Goal: Information Seeking & Learning: Compare options

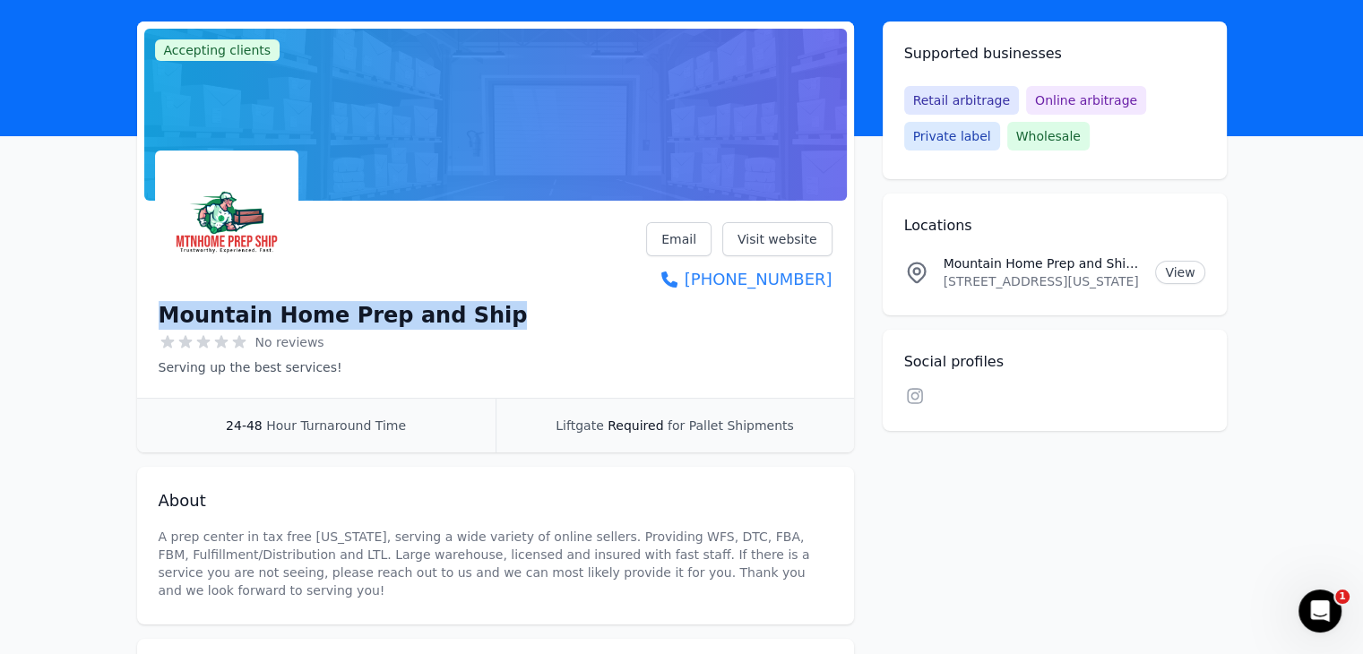
drag, startPoint x: 496, startPoint y: 315, endPoint x: 158, endPoint y: 273, distance: 341.3
click at [159, 273] on div "Mountain Home Prep and Ship No reviews Serving up the best services! Email Visi…" at bounding box center [496, 299] width 674 height 154
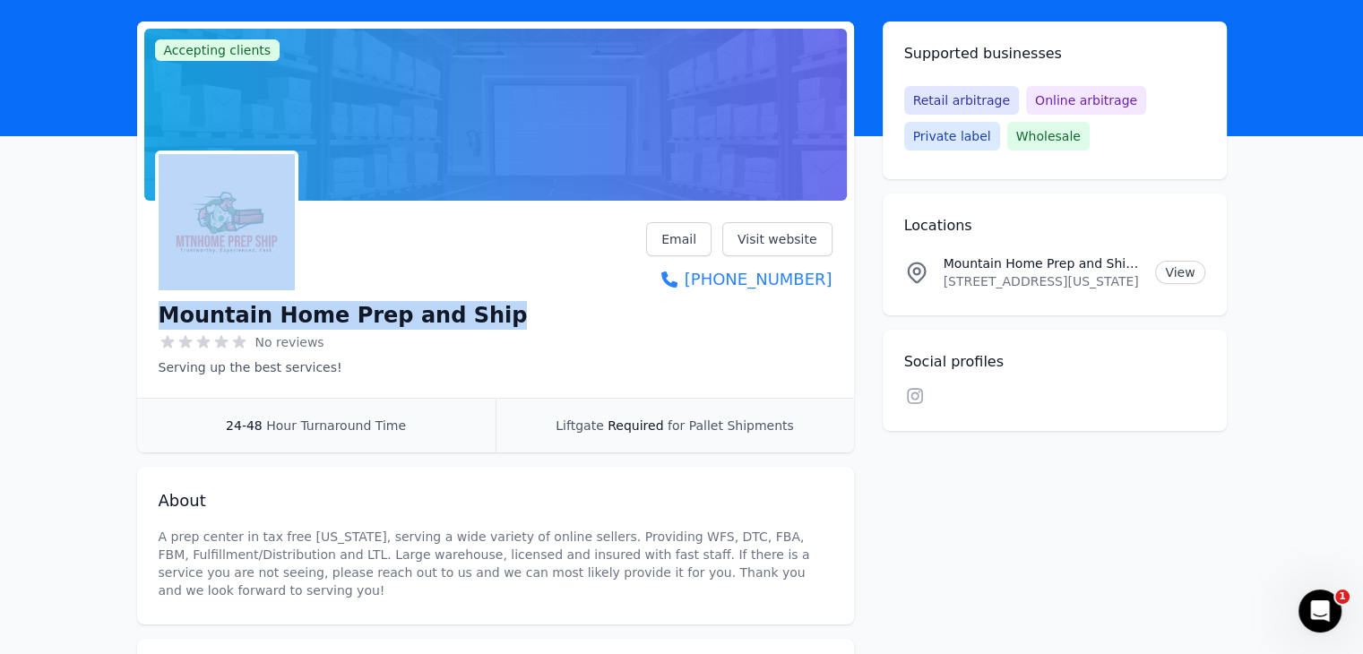
copy div "Mountain Home Prep and Ship"
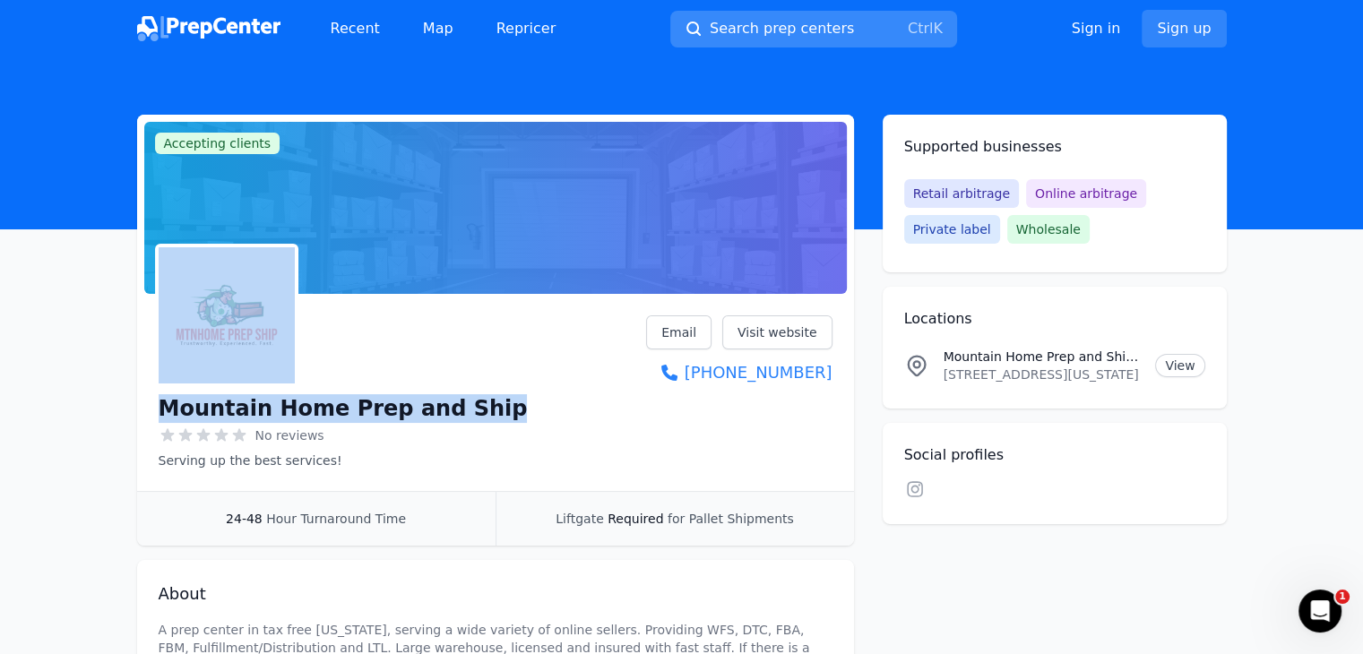
click at [782, 18] on span "Search prep centers" at bounding box center [782, 29] width 144 height 22
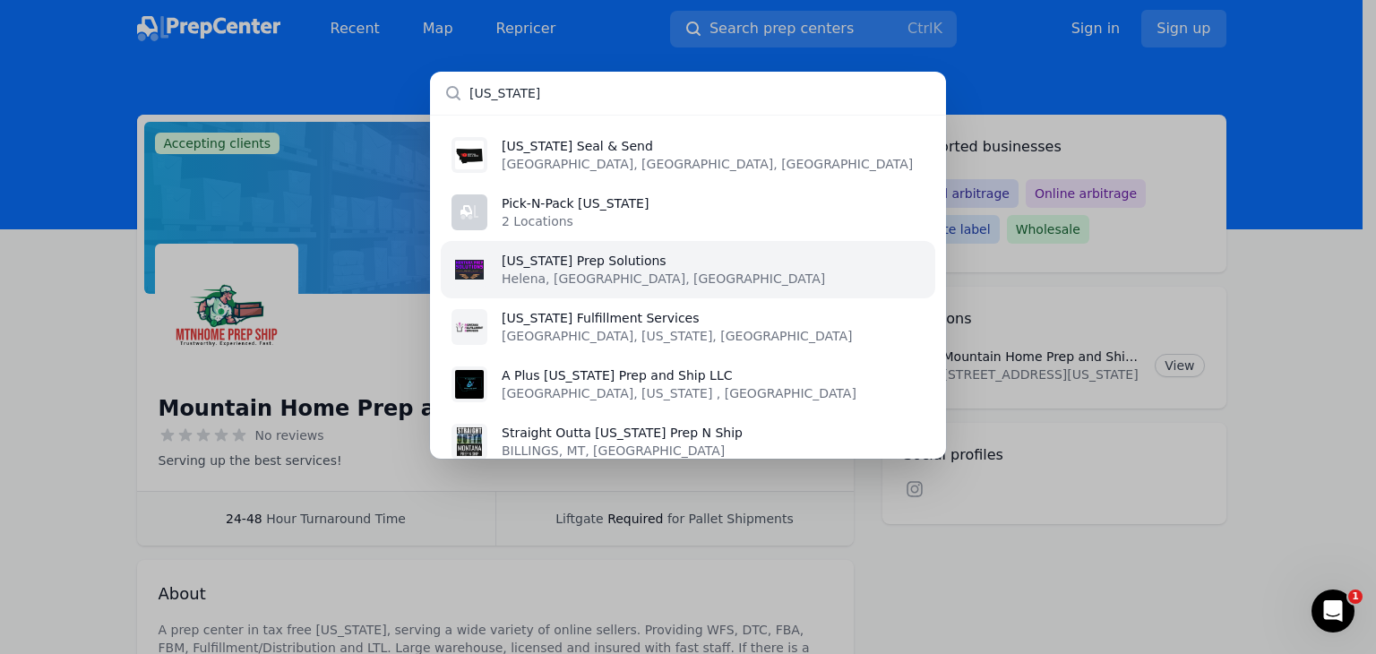
type input "MONTANA"
click at [708, 255] on li "Montana Prep Solutions Helena, MT, US" at bounding box center [688, 269] width 495 height 57
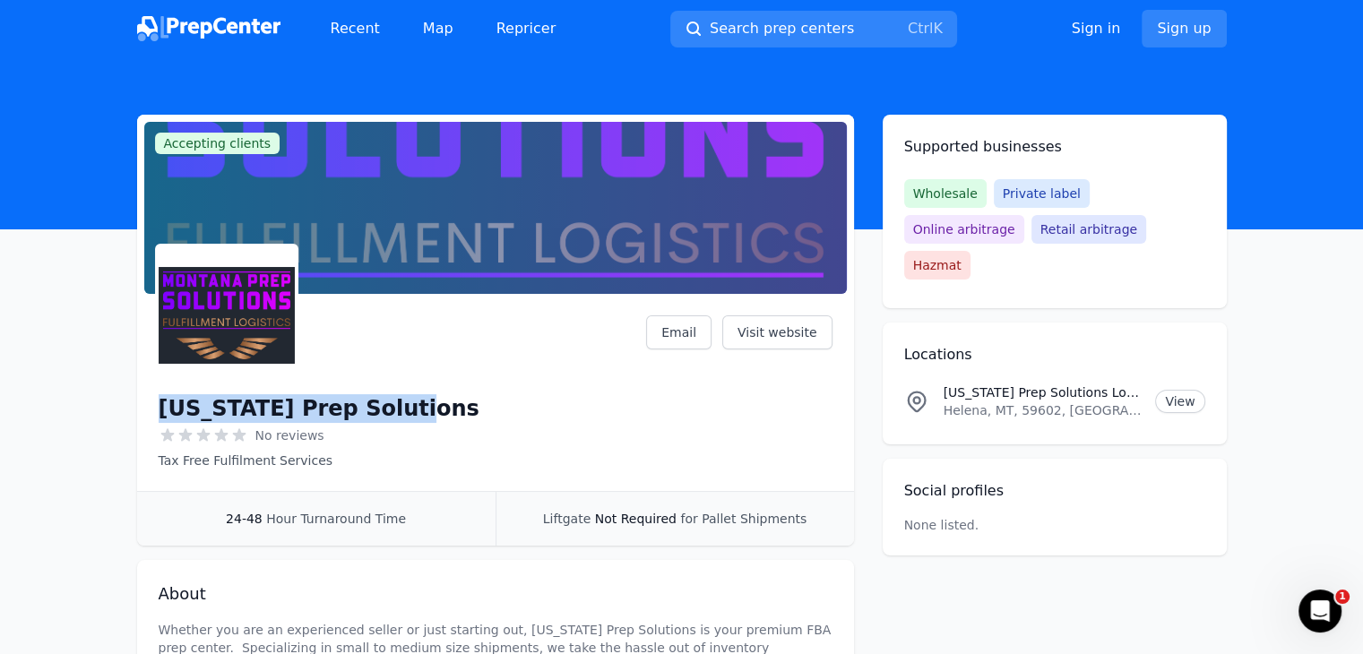
drag, startPoint x: 427, startPoint y: 406, endPoint x: 155, endPoint y: 410, distance: 271.5
click at [155, 410] on div "Montana Prep Solutions No reviews Tax Free Fulfilment Services Email Visit webs…" at bounding box center [495, 396] width 717 height 190
copy h1 "Montana Prep Solutions"
click at [718, 33] on span "Search prep centers" at bounding box center [782, 29] width 144 height 22
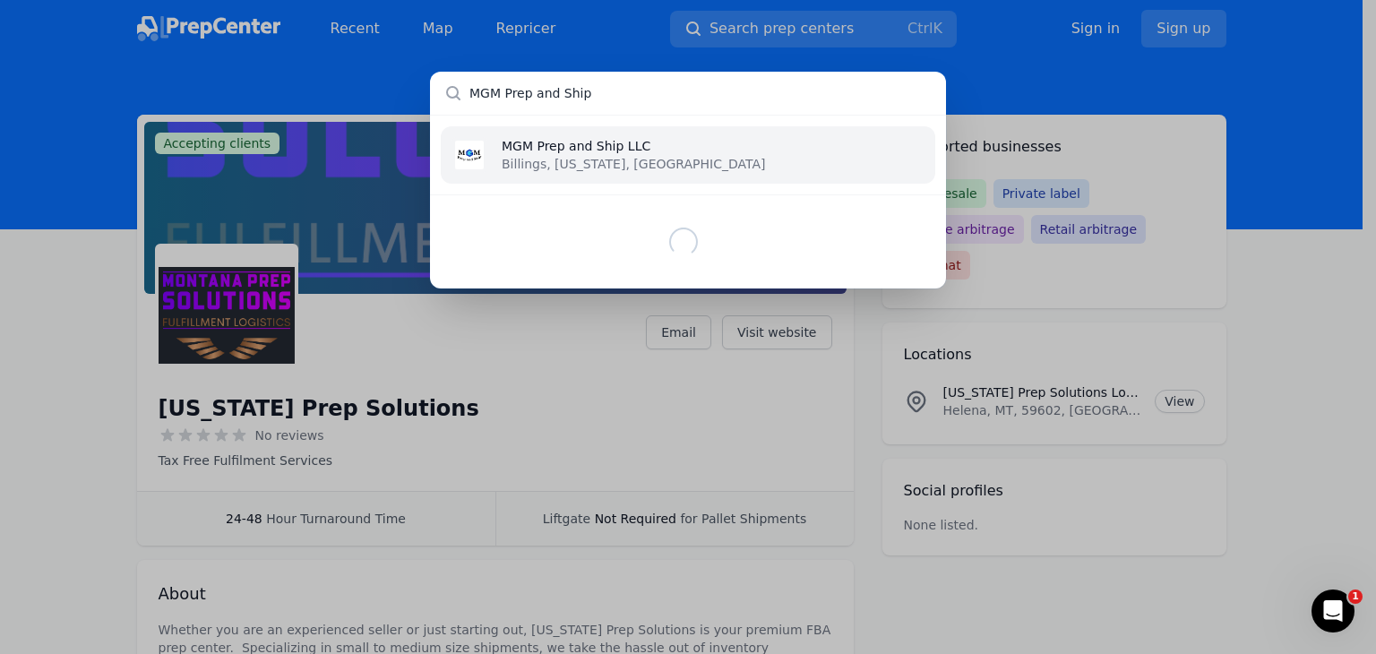
type input "MGM Prep and Ship"
click at [634, 147] on p "MGM Prep and Ship LLC" at bounding box center [633, 146] width 263 height 18
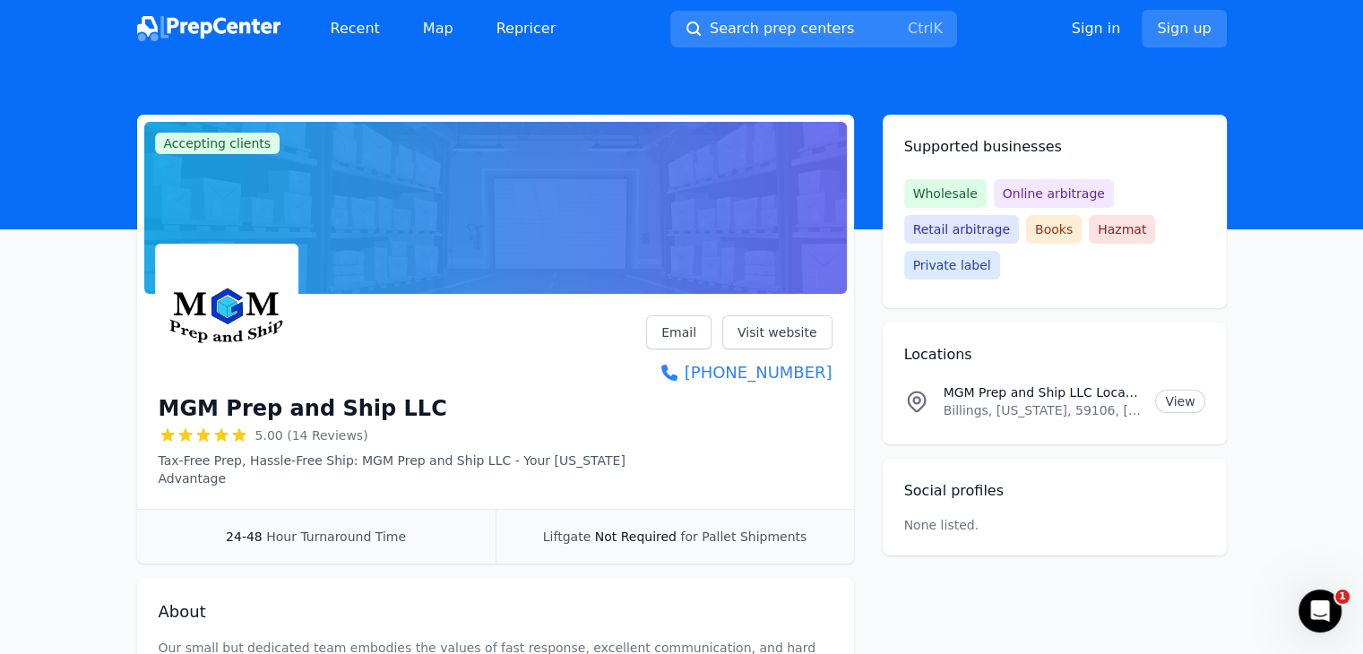
scroll to position [358, 0]
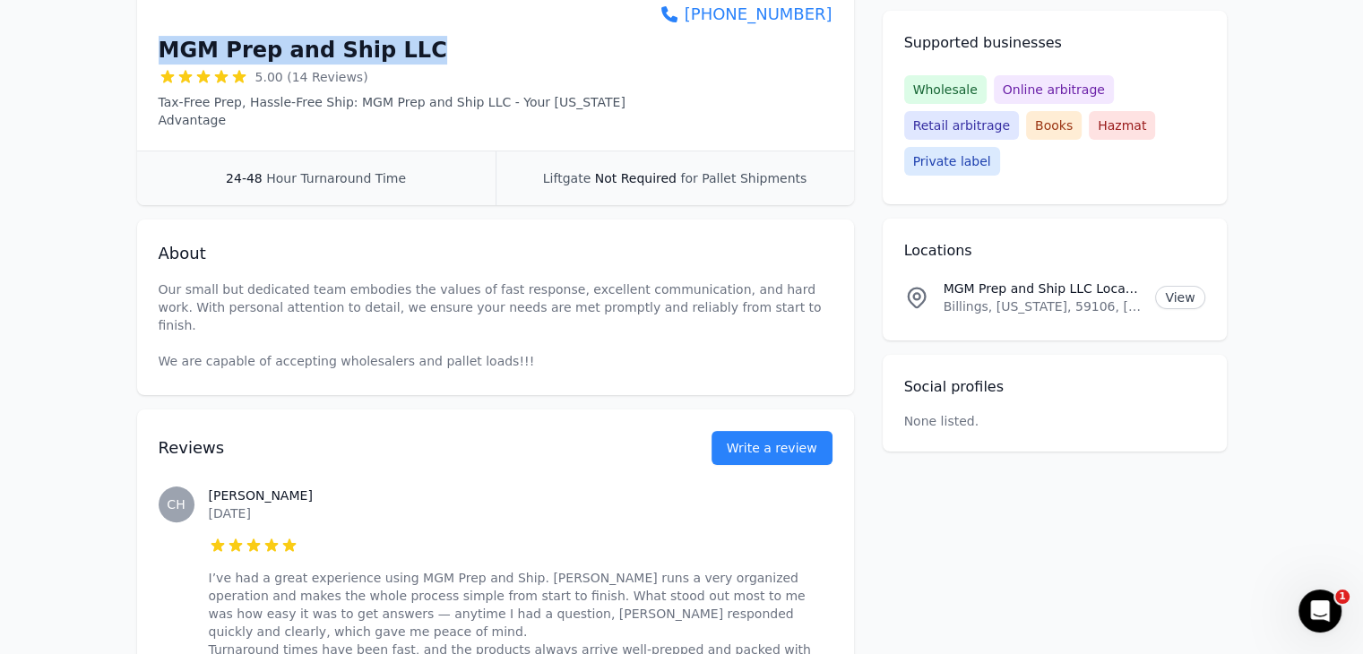
drag, startPoint x: 340, startPoint y: 29, endPoint x: 160, endPoint y: 60, distance: 182.8
click at [160, 60] on div "MGM Prep and Ship LLC" at bounding box center [403, 50] width 488 height 29
copy h1 "MGM Prep and Ship LLC"
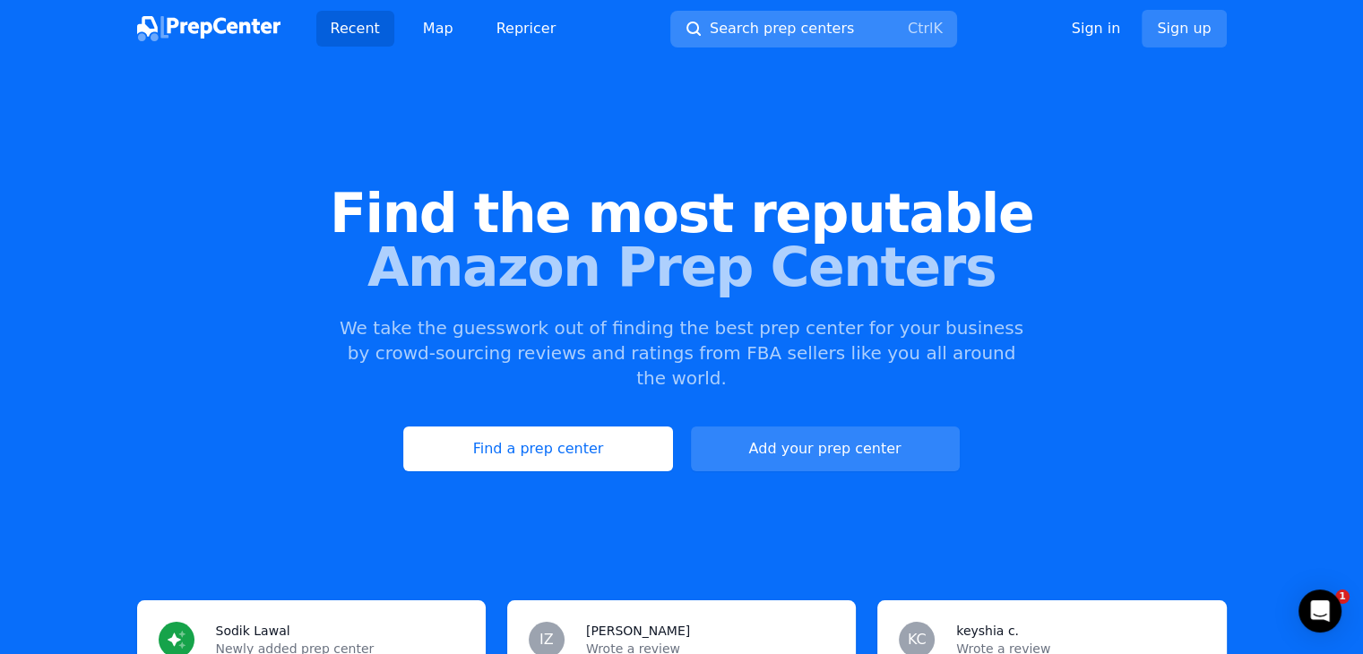
click at [760, 39] on button "Search prep centers Ctrl K" at bounding box center [813, 29] width 287 height 37
click at [763, 27] on span "Search prep centers" at bounding box center [782, 29] width 144 height 22
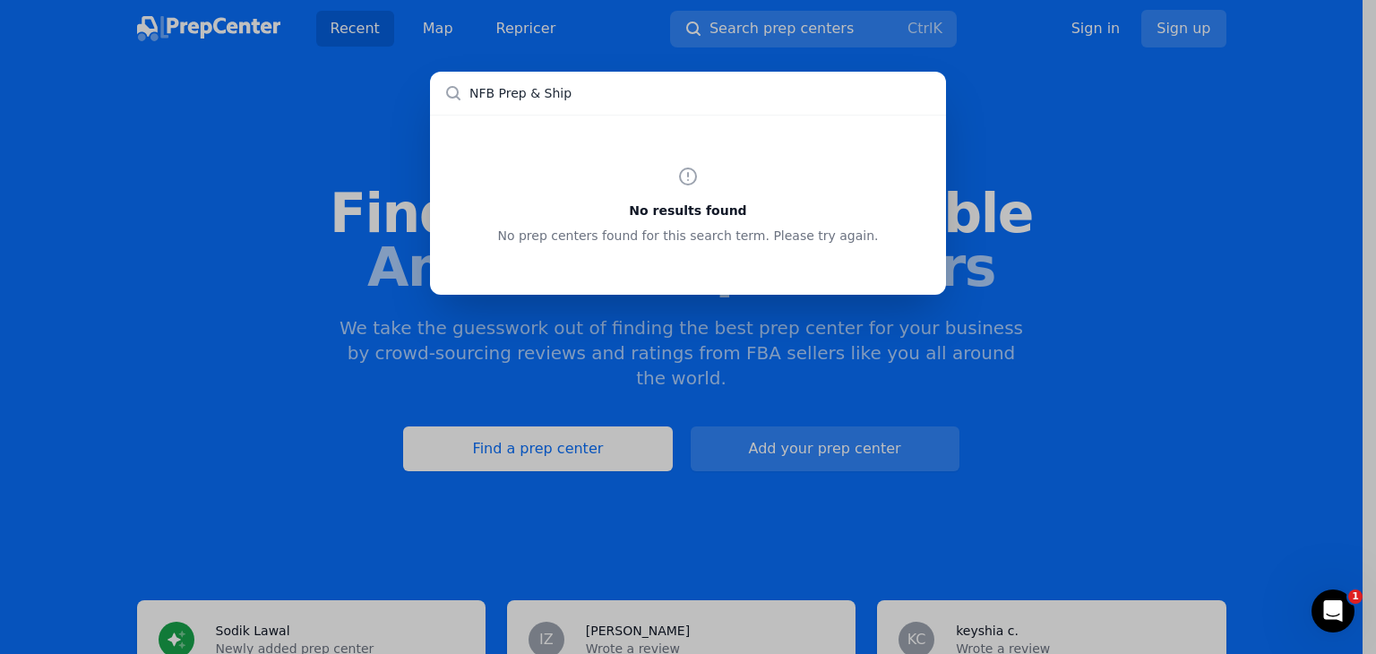
type input "NFB Prep & Ship"
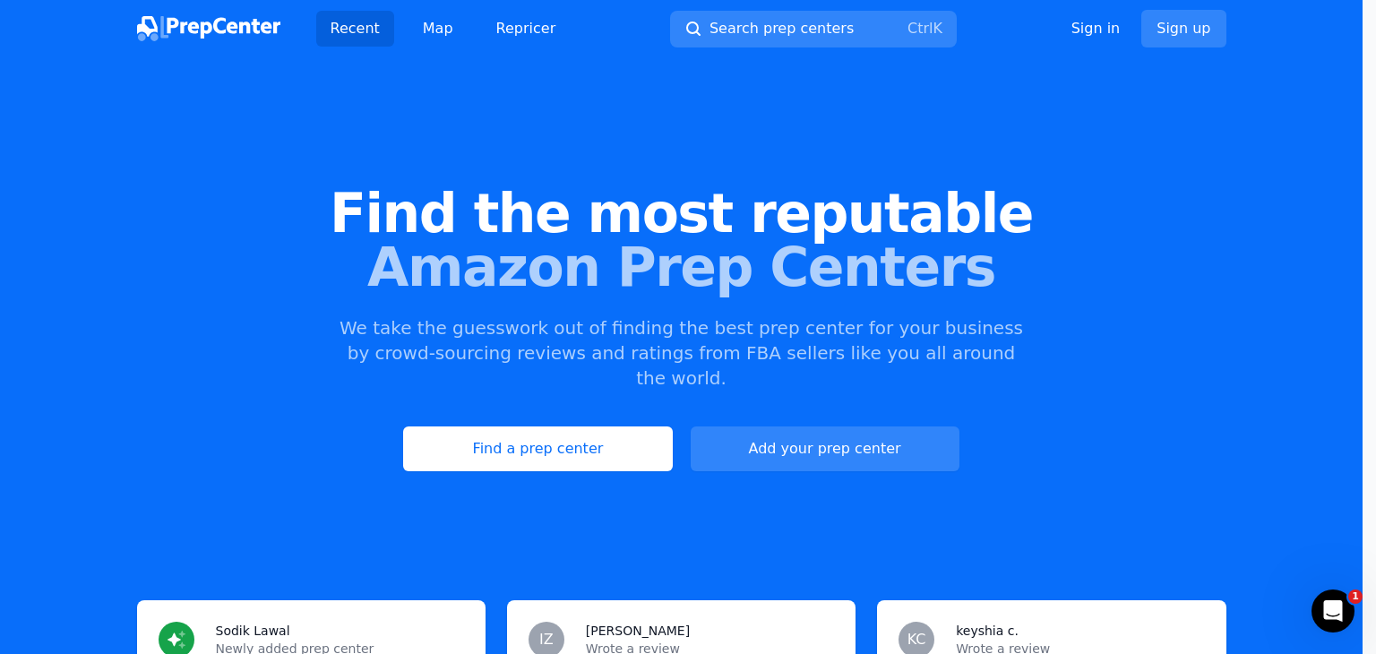
click at [757, 37] on div at bounding box center [688, 327] width 1376 height 654
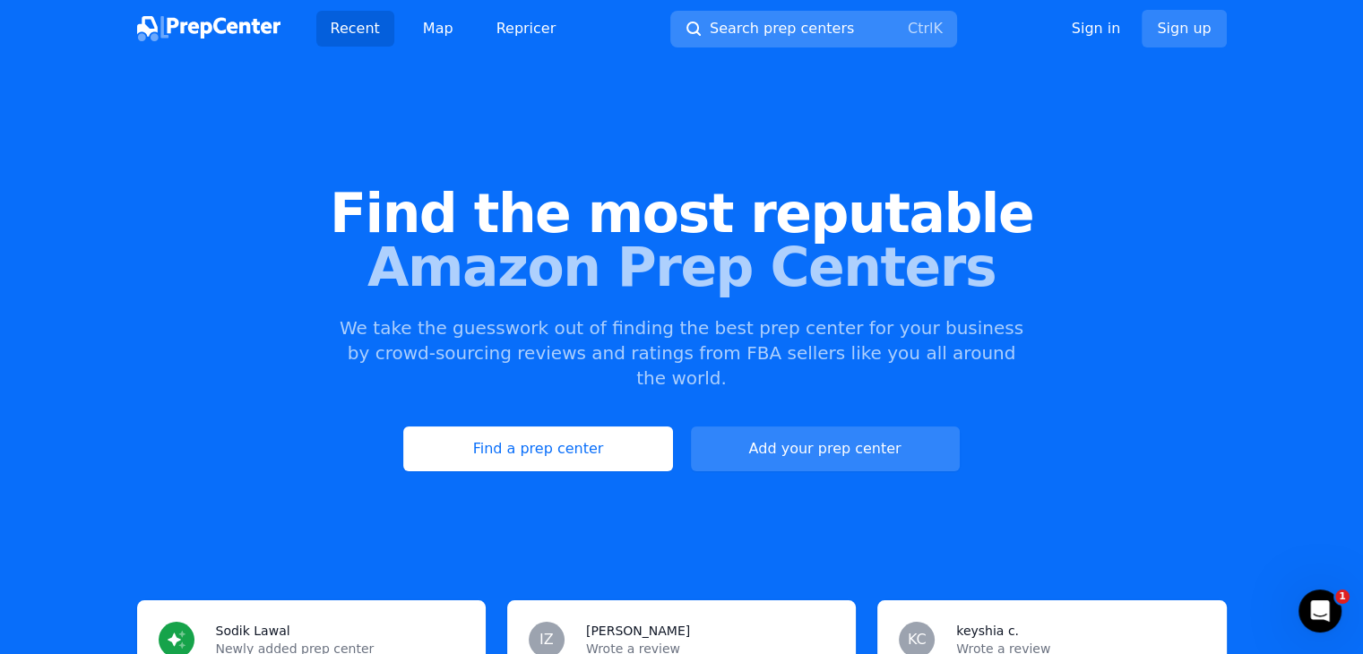
click at [767, 34] on span "Search prep centers" at bounding box center [782, 29] width 144 height 22
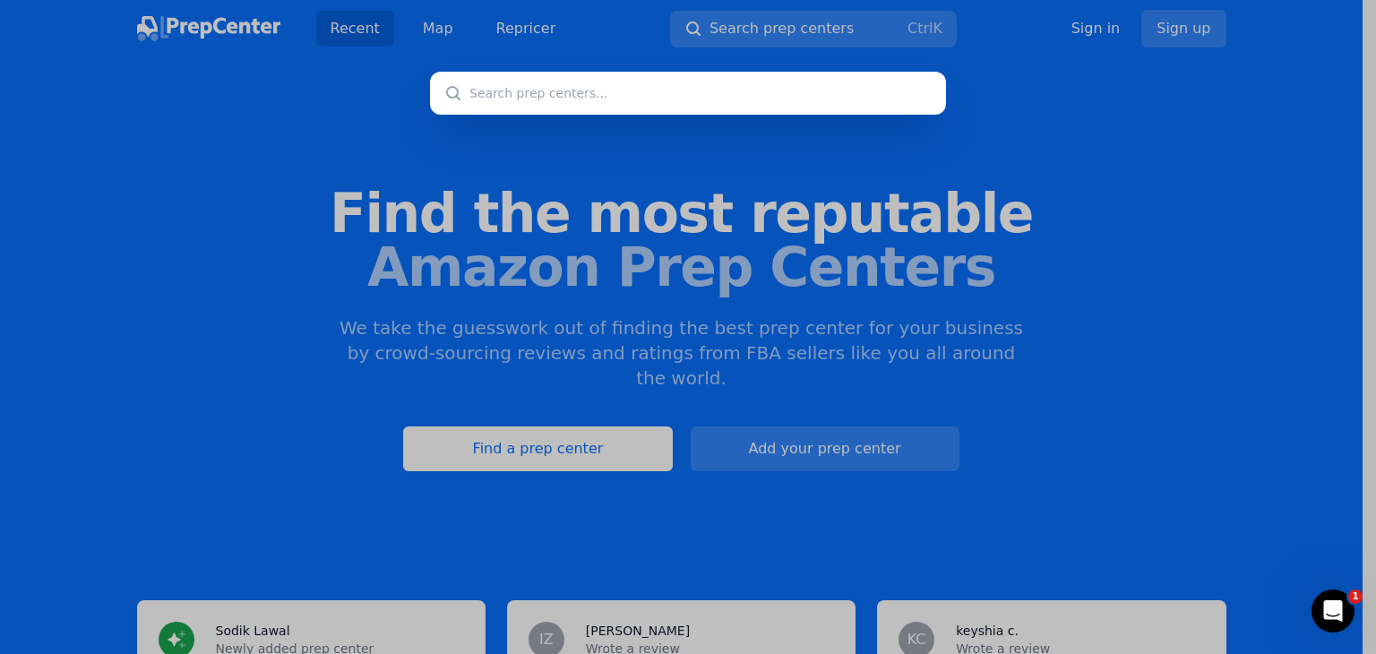
type input "Horse Creek Prep"
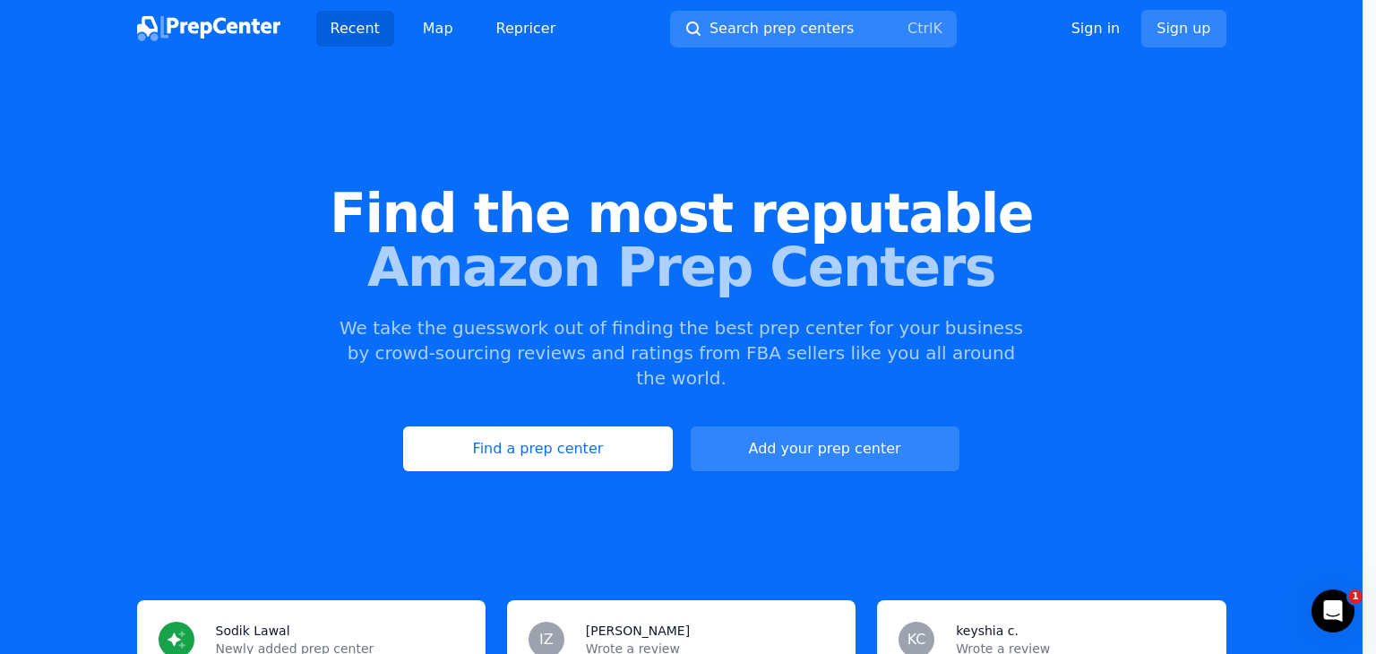
click at [1143, 171] on div at bounding box center [688, 327] width 1376 height 654
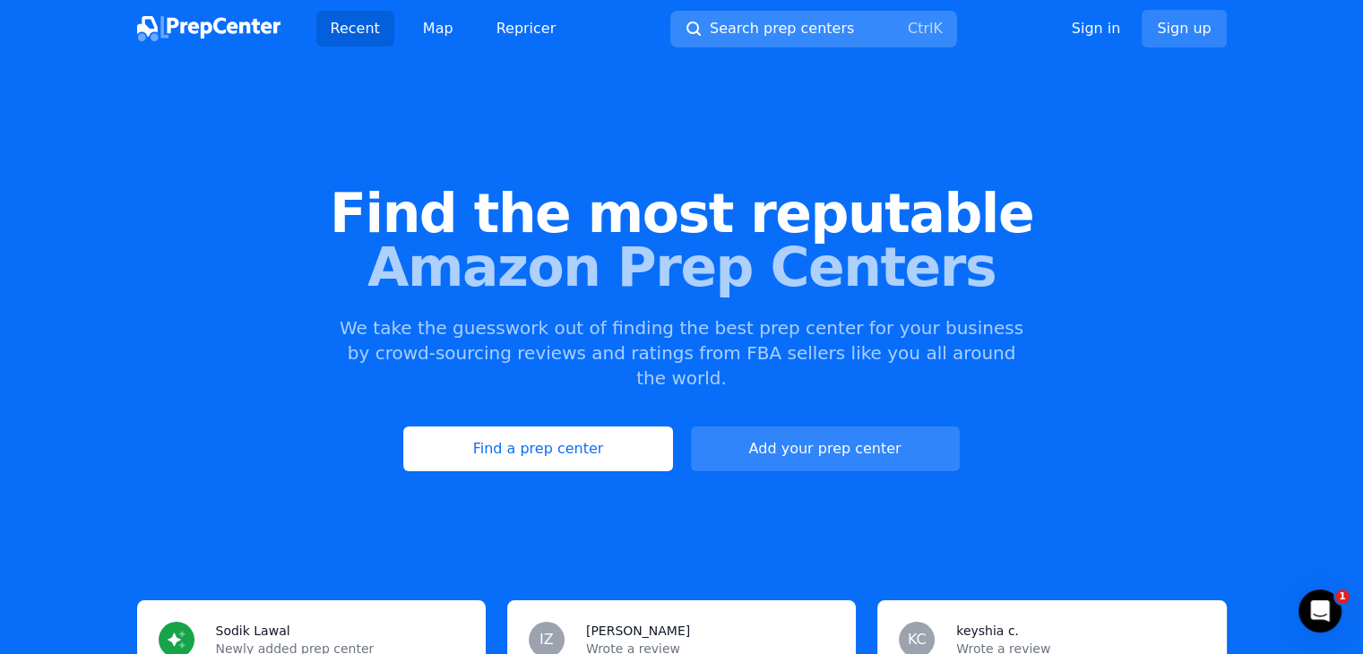
click at [831, 29] on span "Search prep centers" at bounding box center [782, 29] width 144 height 22
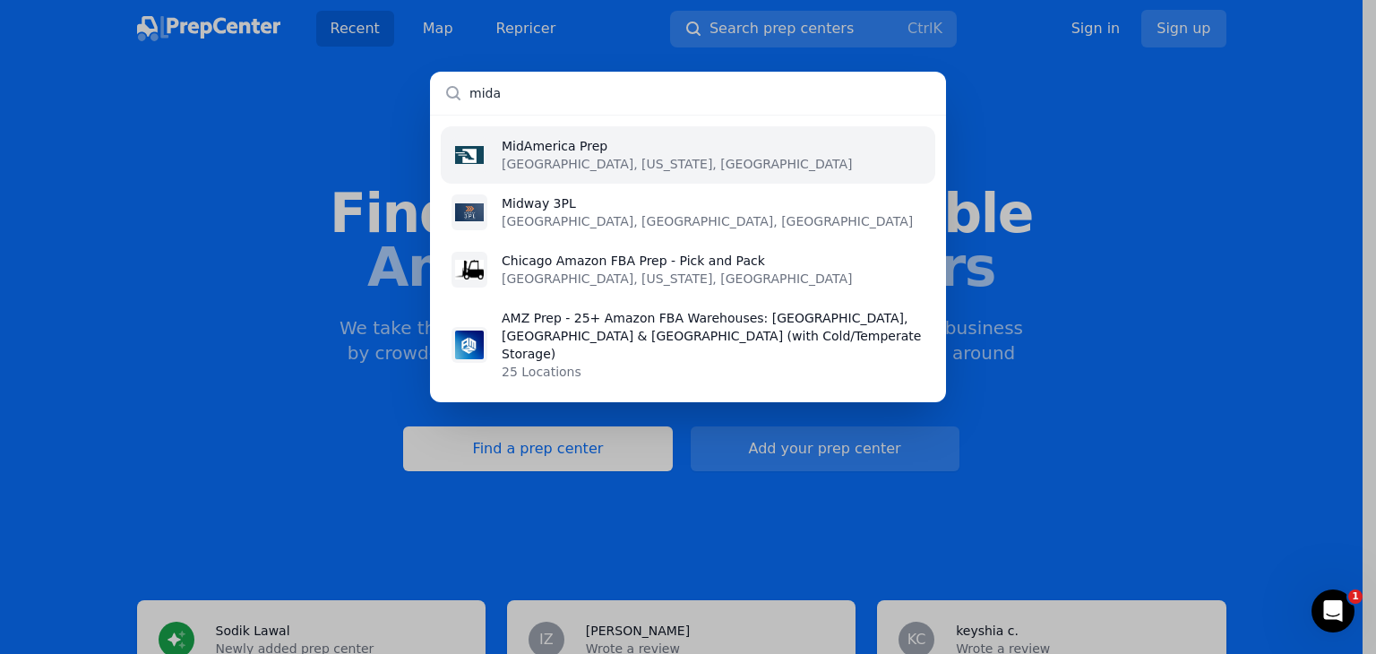
type input "mida"
click at [600, 151] on p "MidAmerica Prep" at bounding box center [677, 146] width 350 height 18
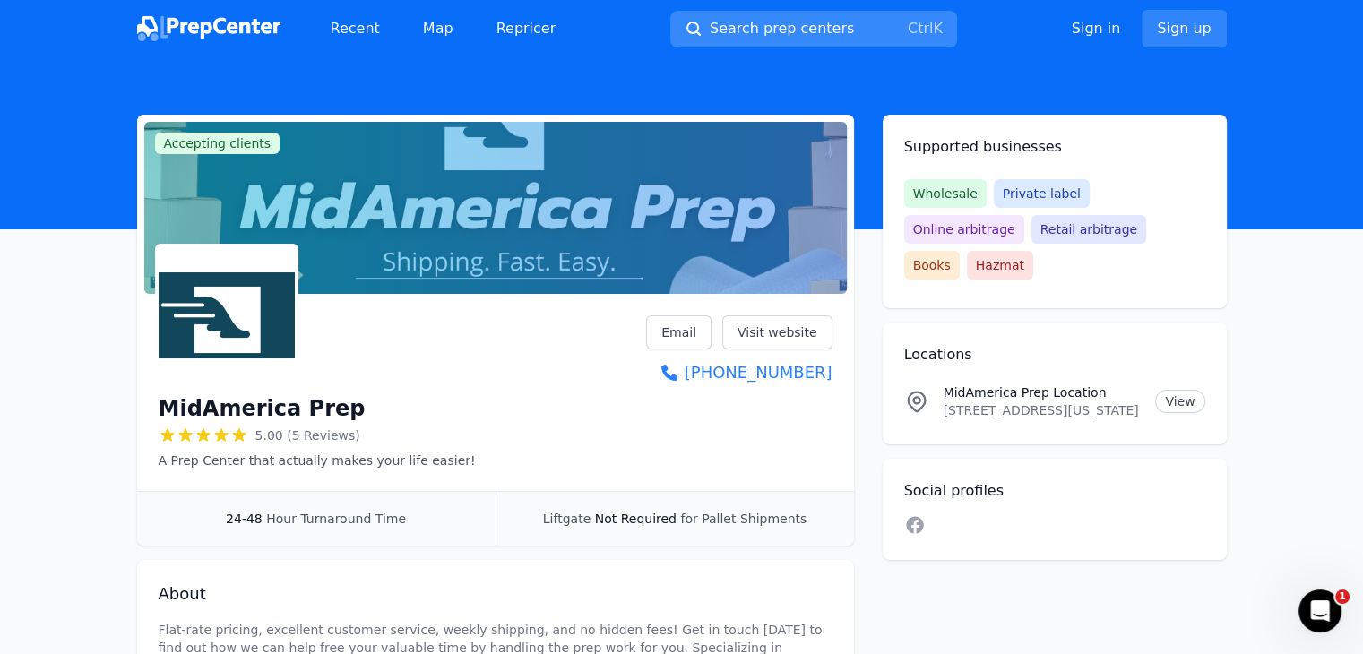
click at [826, 22] on span "Search prep centers" at bounding box center [782, 29] width 144 height 22
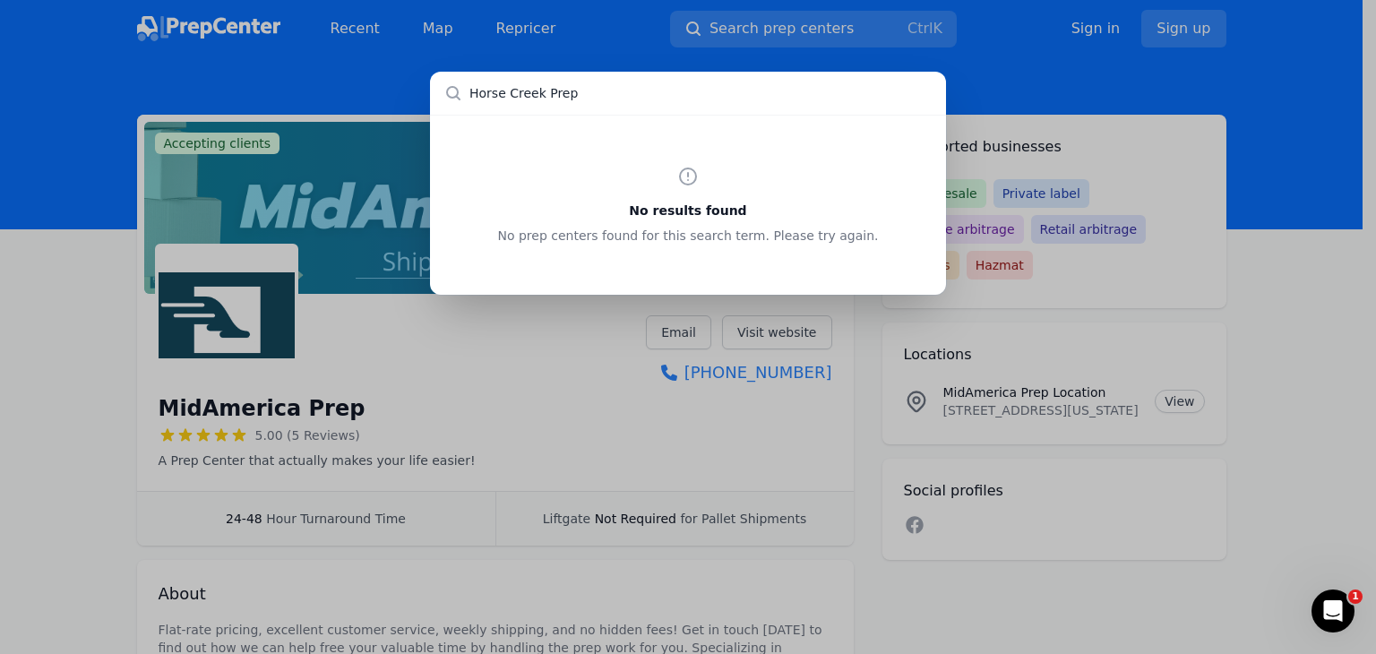
click at [617, 87] on input "Horse Creek Prep" at bounding box center [688, 93] width 516 height 43
paste input "KDSELLERS"
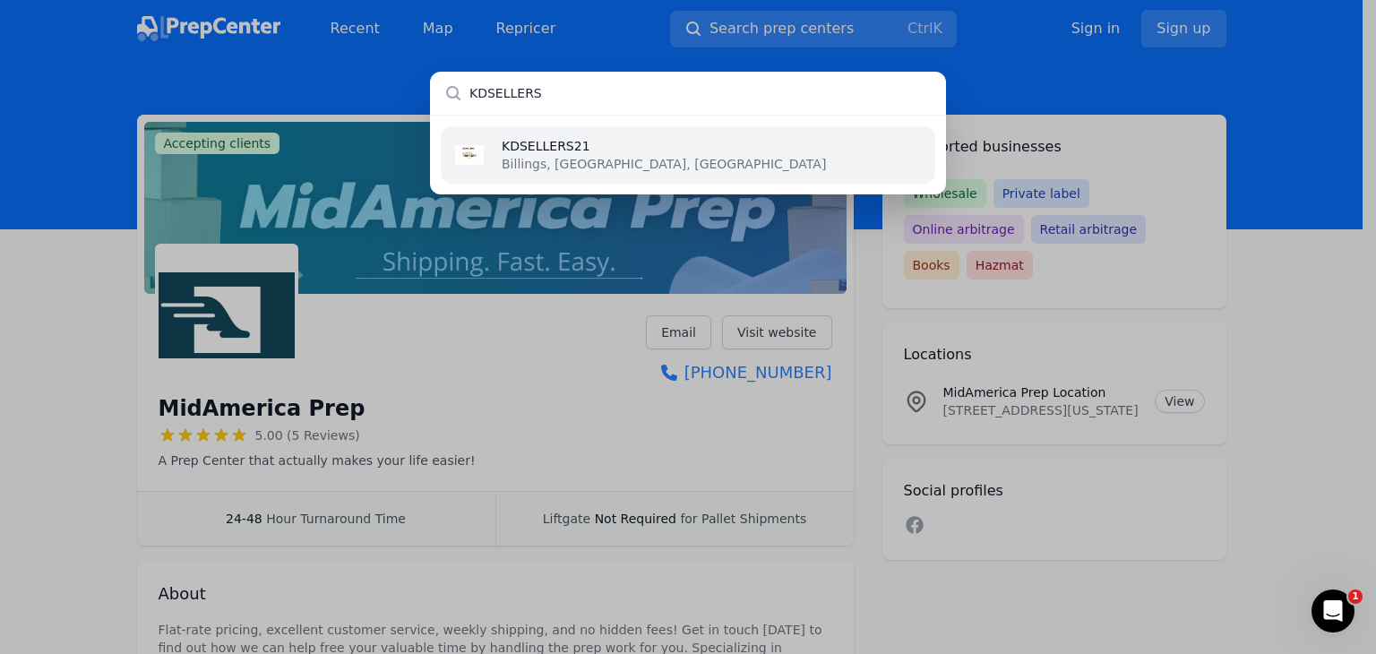
type input "KDSELLERS"
click at [579, 149] on p "KDSELLERS21" at bounding box center [664, 146] width 324 height 18
